Goal: Obtain resource: Download file/media

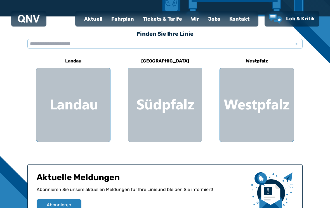
scroll to position [143, 0]
click at [244, 124] on div at bounding box center [257, 105] width 74 height 74
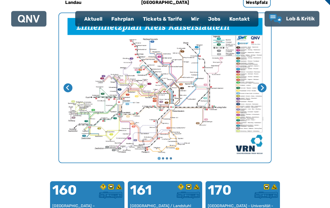
scroll to position [201, 0]
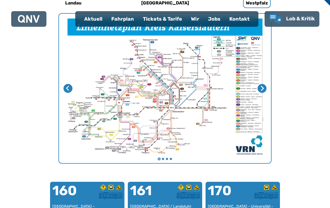
click at [265, 82] on img "1 von 4" at bounding box center [165, 89] width 212 height 150
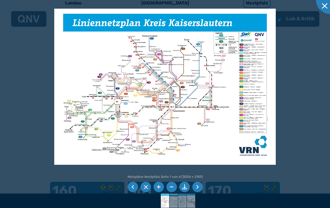
click at [295, 87] on div at bounding box center [165, 104] width 330 height 208
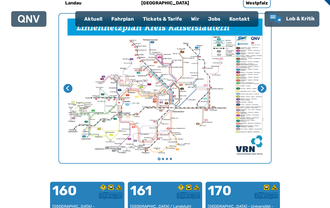
click at [260, 90] on icon "Nächste Seite" at bounding box center [261, 88] width 5 height 5
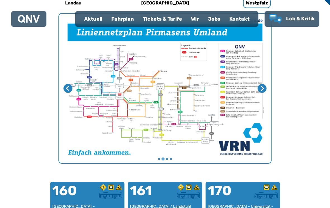
click at [264, 86] on icon "Nächste Seite" at bounding box center [261, 88] width 5 height 5
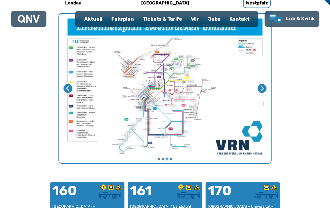
click at [66, 90] on icon "Vorherige Seite" at bounding box center [67, 88] width 5 height 5
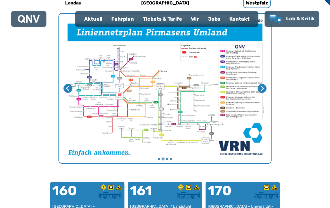
click at [232, 87] on img "2 von 4" at bounding box center [165, 89] width 212 height 150
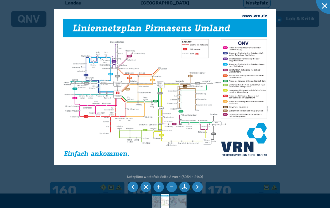
click at [296, 85] on div at bounding box center [165, 104] width 330 height 208
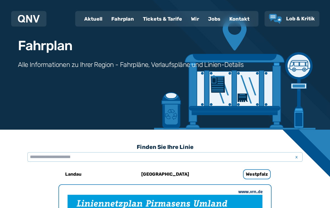
scroll to position [30, 0]
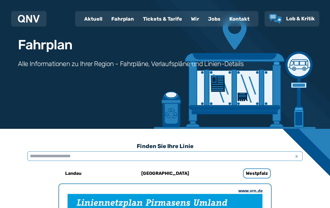
click at [231, 155] on input "text" at bounding box center [164, 156] width 275 height 9
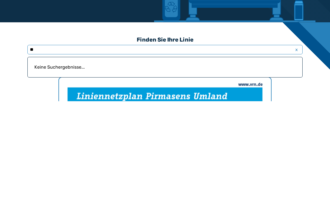
type input "*"
type input "***"
click at [203, 173] on div "Pirmasens – Rodalben – Clausen – Waldfischbach" at bounding box center [172, 176] width 251 height 6
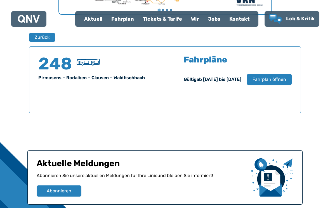
scroll to position [349, 0]
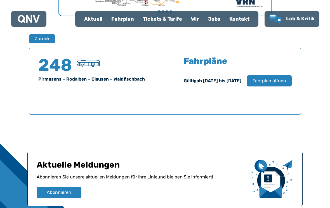
click at [281, 79] on span "Fahrplan öffnen" at bounding box center [269, 81] width 34 height 7
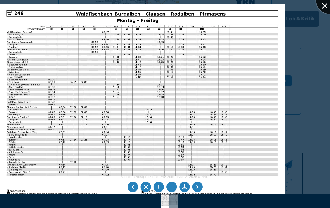
click at [328, 3] on div at bounding box center [330, 0] width 28 height 28
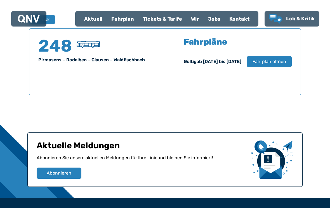
scroll to position [368, 0]
click at [63, 70] on div "248 Pirmasens – Rodalben – Clausen – Waldfischbach Fahrpläne Gültig ab [DATE] b…" at bounding box center [165, 61] width 272 height 67
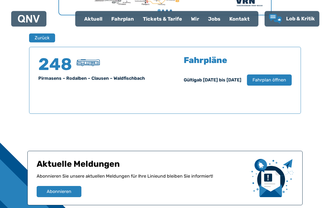
click at [285, 80] on span "Fahrplan öffnen" at bounding box center [269, 80] width 34 height 7
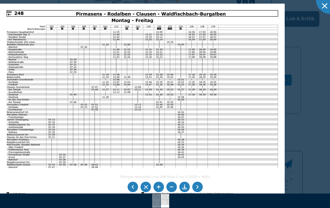
click at [184, 193] on li at bounding box center [184, 187] width 11 height 11
